Goal: Information Seeking & Learning: Learn about a topic

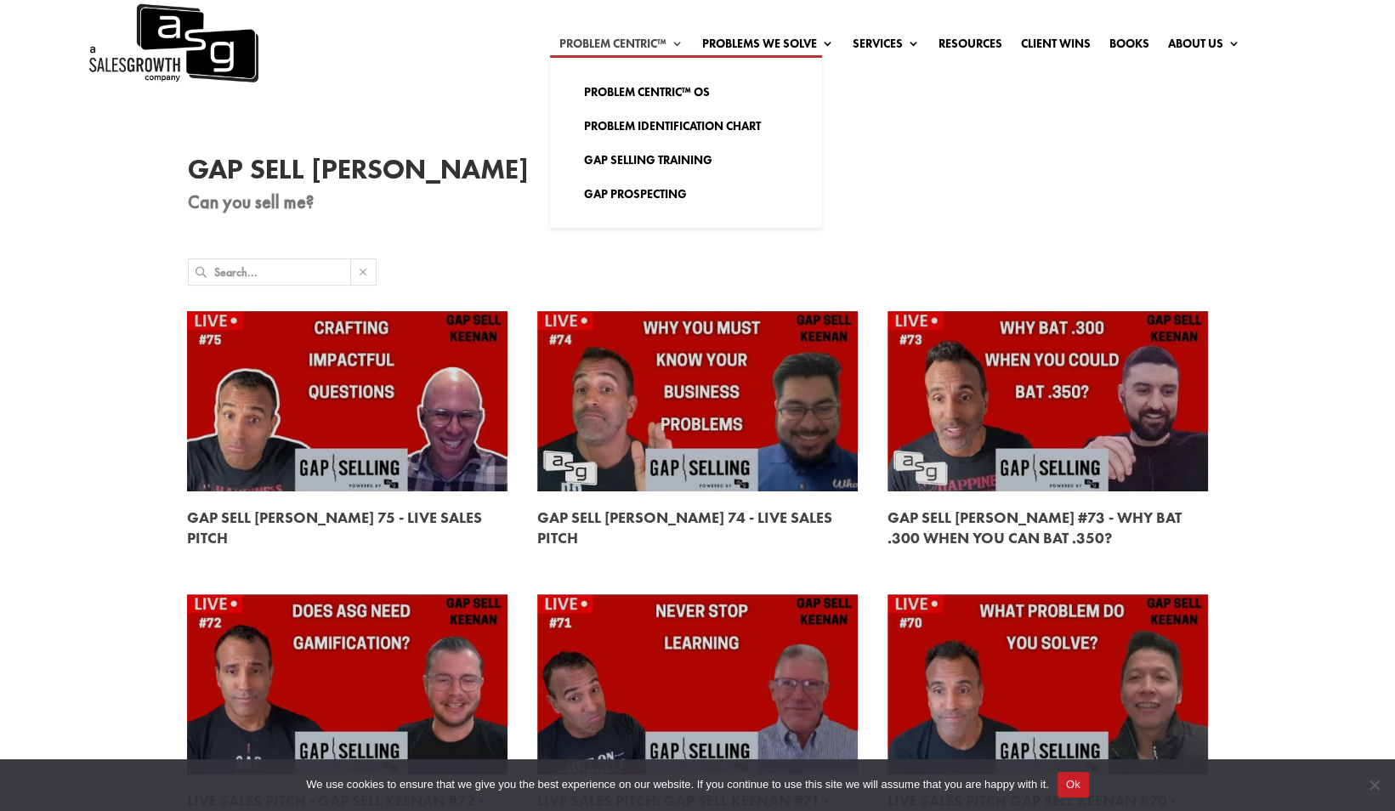
click at [657, 45] on link "Problem Centric™" at bounding box center [622, 46] width 124 height 19
click at [641, 158] on link "Gap Selling Training" at bounding box center [686, 160] width 238 height 34
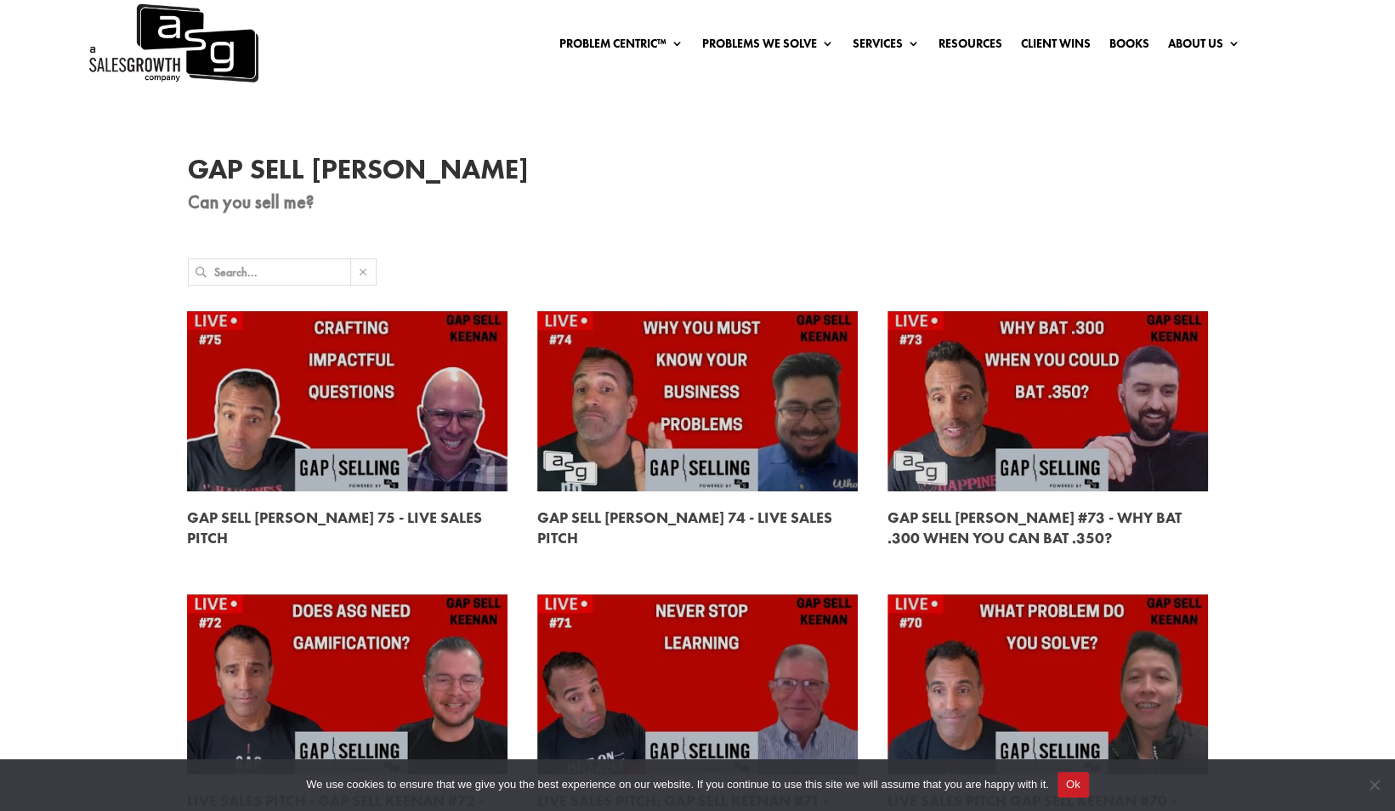
click at [371, 400] on link at bounding box center [347, 401] width 321 height 180
click at [308, 386] on link at bounding box center [347, 401] width 321 height 180
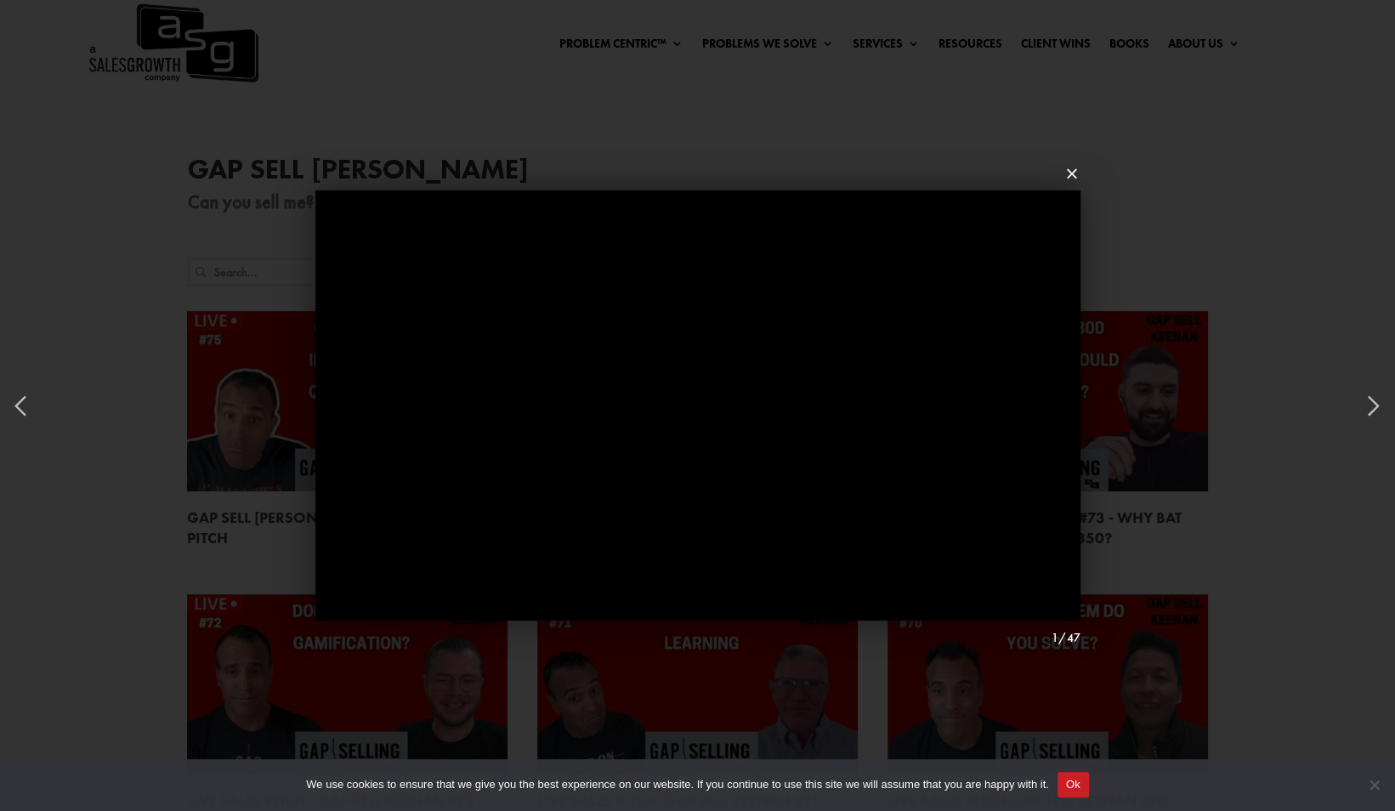
click at [1076, 168] on div at bounding box center [1072, 173] width 17 height 34
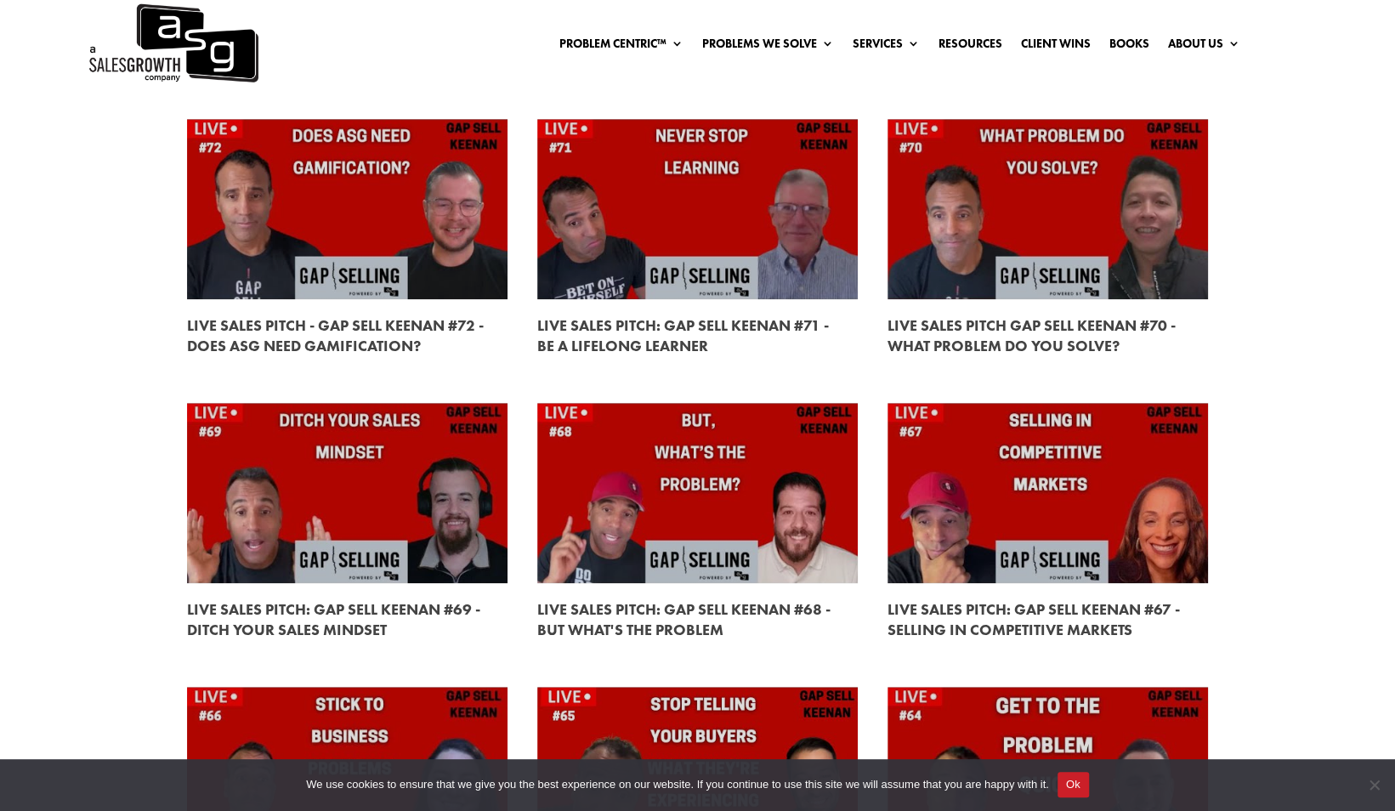
scroll to position [476, 0]
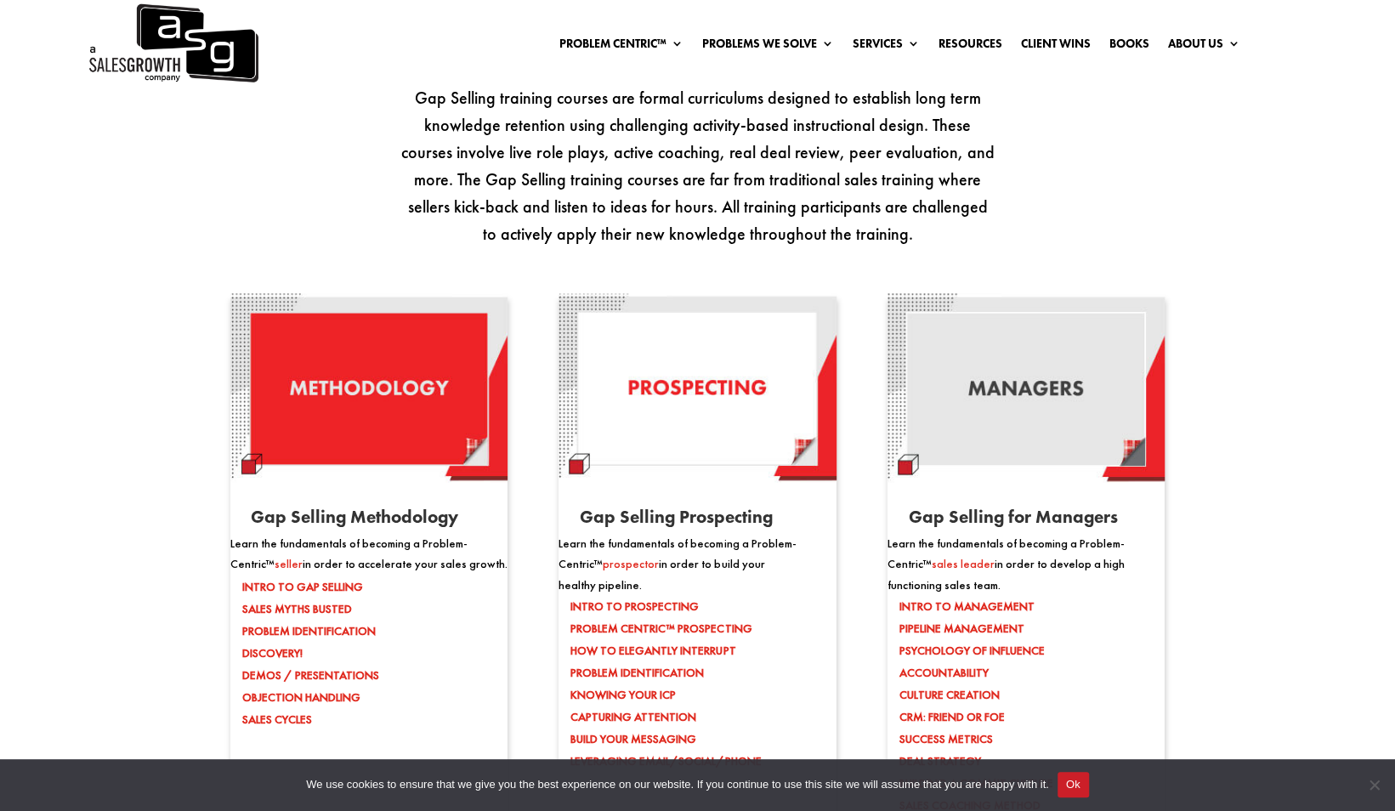
scroll to position [1297, 0]
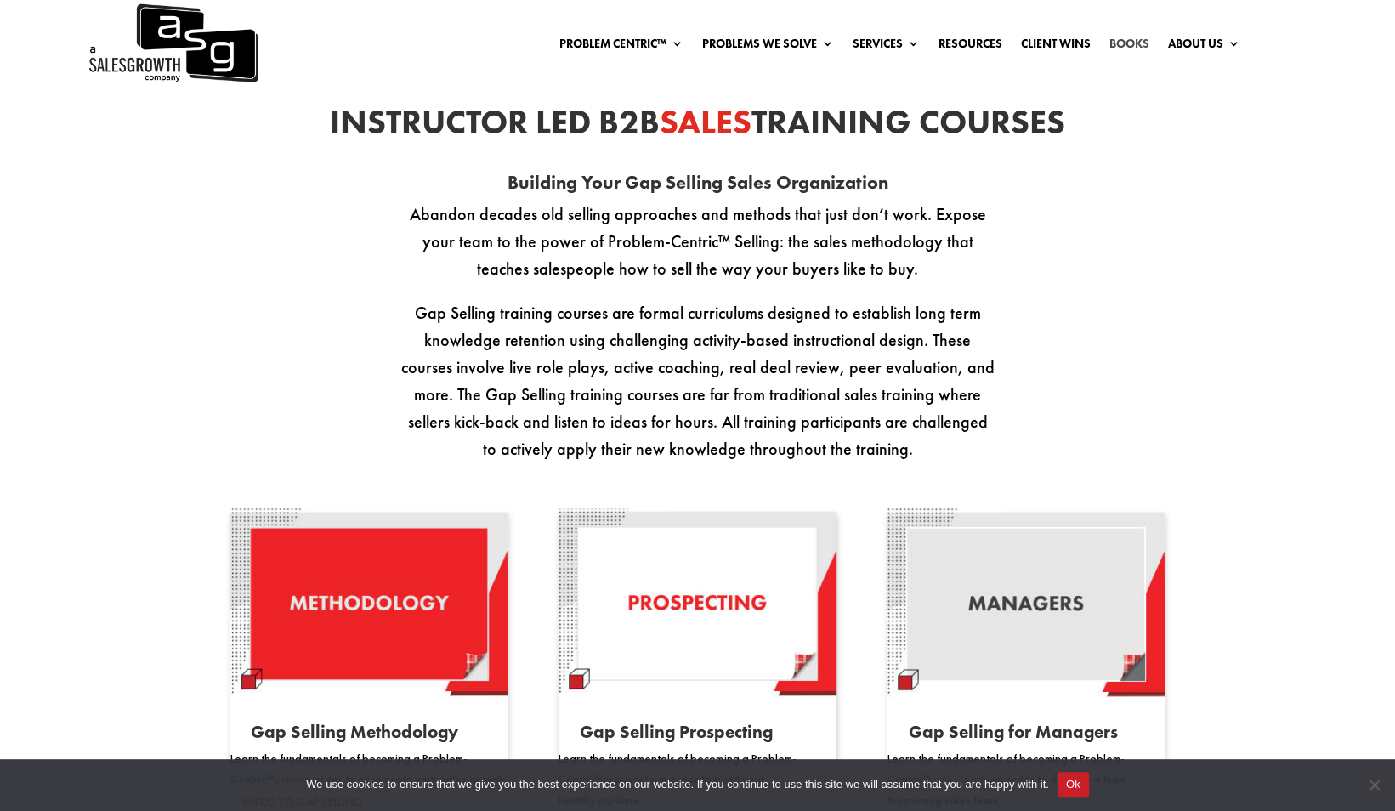
click at [1131, 43] on link "Books" at bounding box center [1130, 46] width 40 height 19
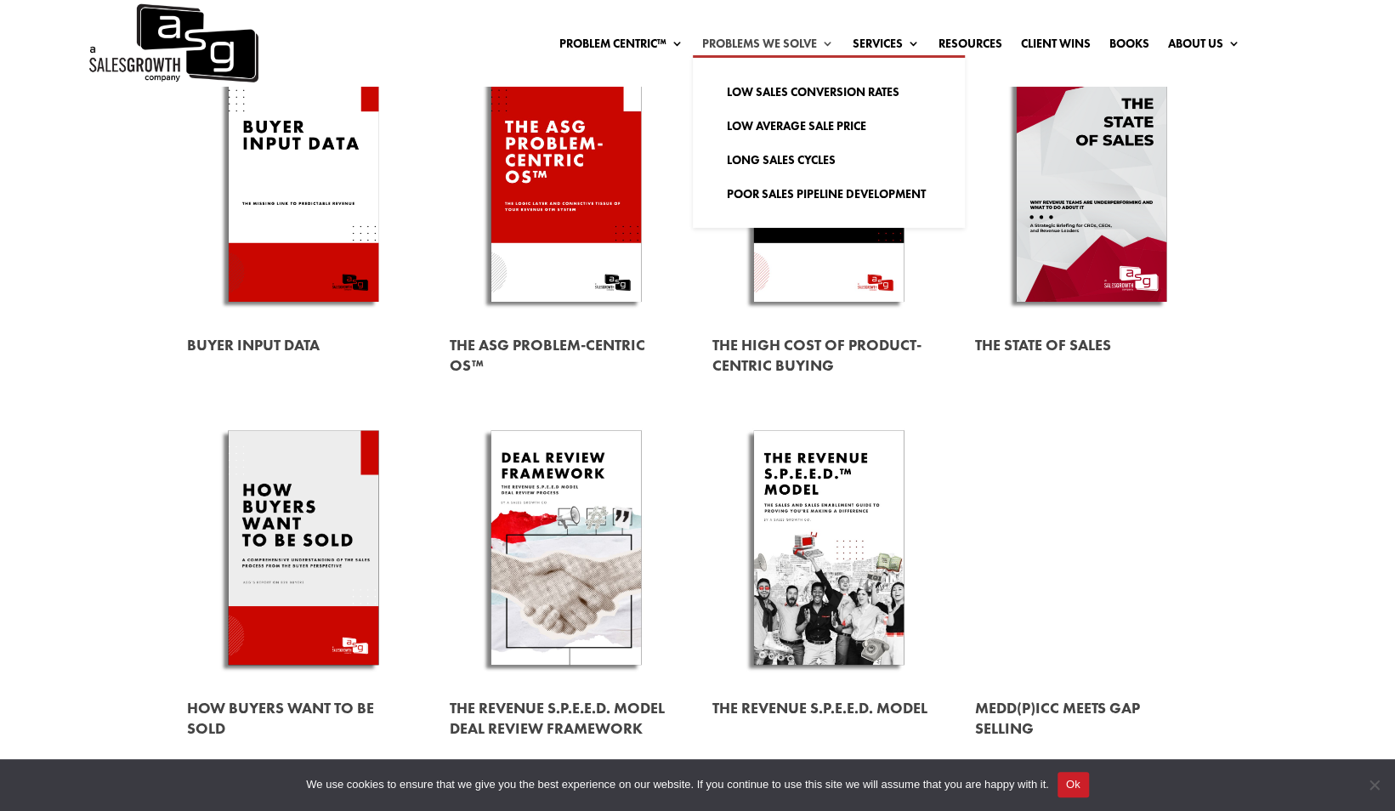
scroll to position [217, 0]
